Goal: Information Seeking & Learning: Understand process/instructions

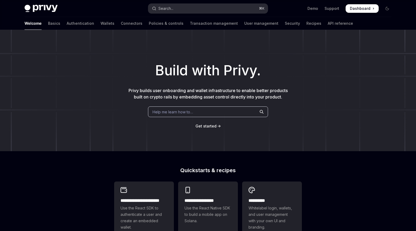
click at [189, 8] on button "Search... ⌘ K" at bounding box center [207, 9] width 119 height 10
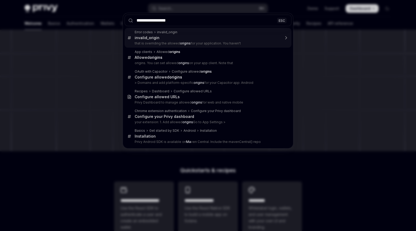
type input "**********"
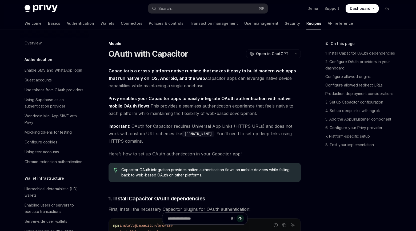
type textarea "*"
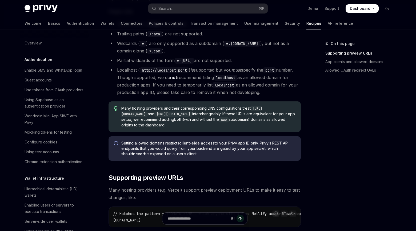
scroll to position [194, 0]
